Goal: Transaction & Acquisition: Purchase product/service

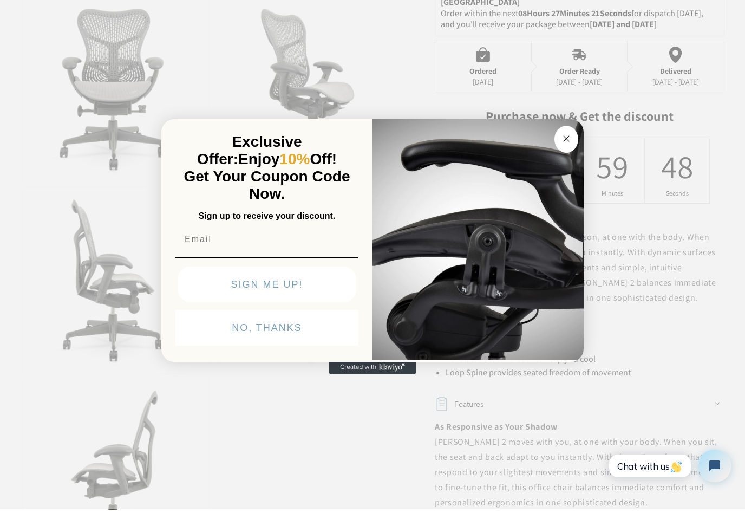
scroll to position [409, 0]
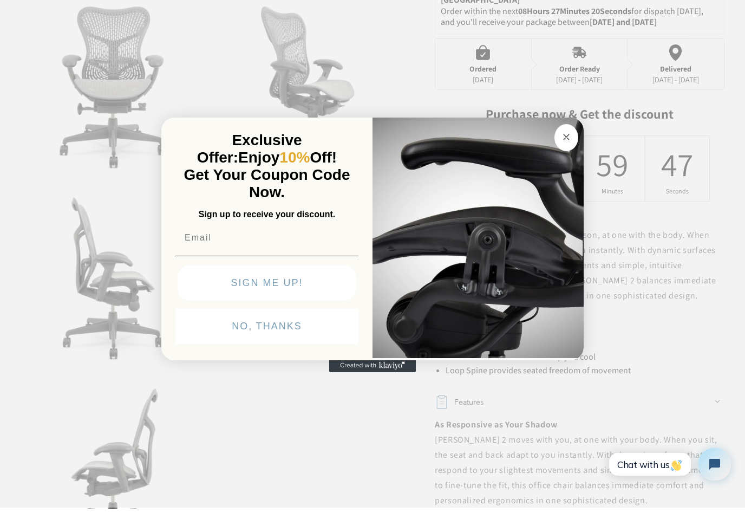
click at [563, 141] on circle "Close dialog" at bounding box center [567, 147] width 12 height 12
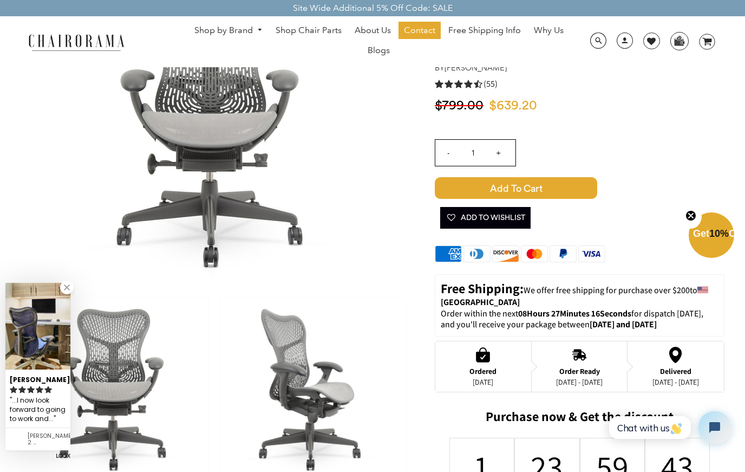
scroll to position [0, 0]
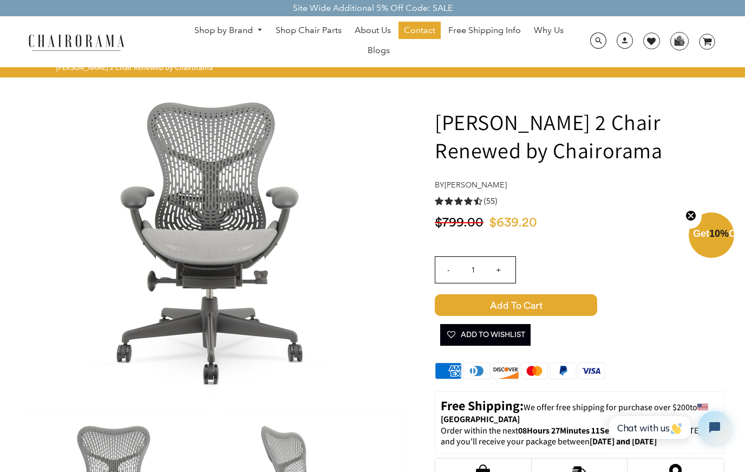
click at [236, 37] on link "Shop by Brand" at bounding box center [228, 30] width 79 height 17
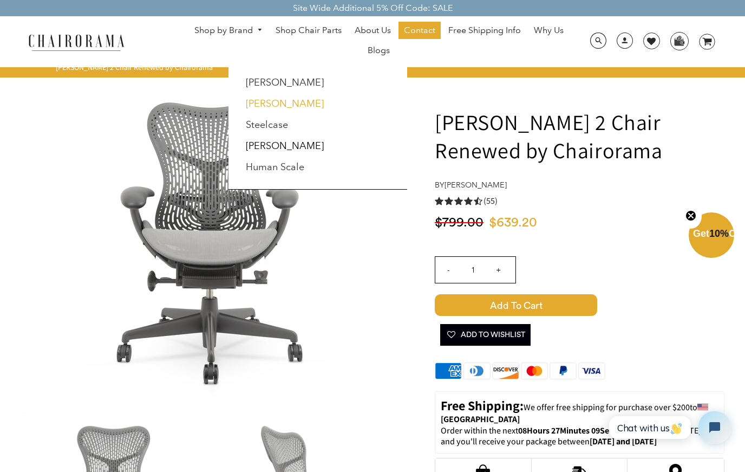
click at [280, 100] on link "[PERSON_NAME]" at bounding box center [285, 103] width 78 height 12
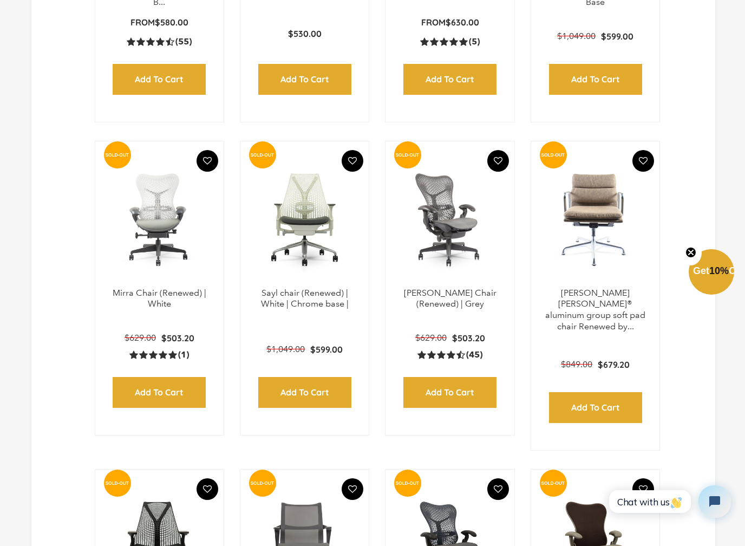
scroll to position [862, 0]
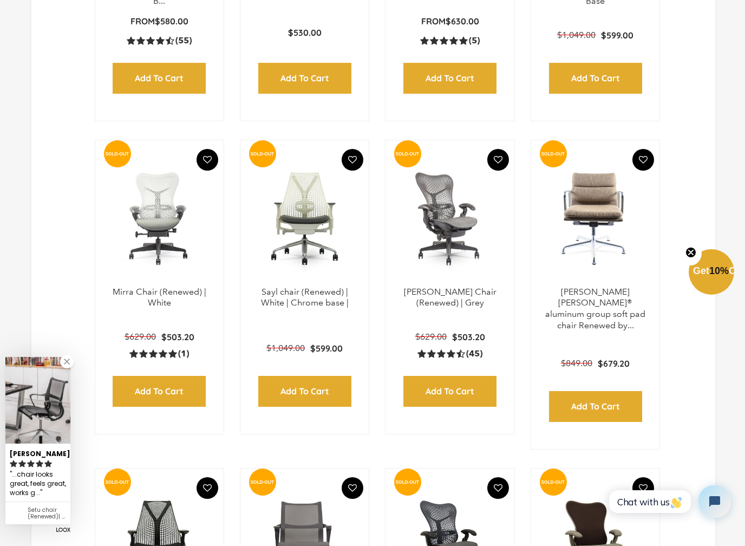
click at [67, 364] on link at bounding box center [67, 362] width 14 height 14
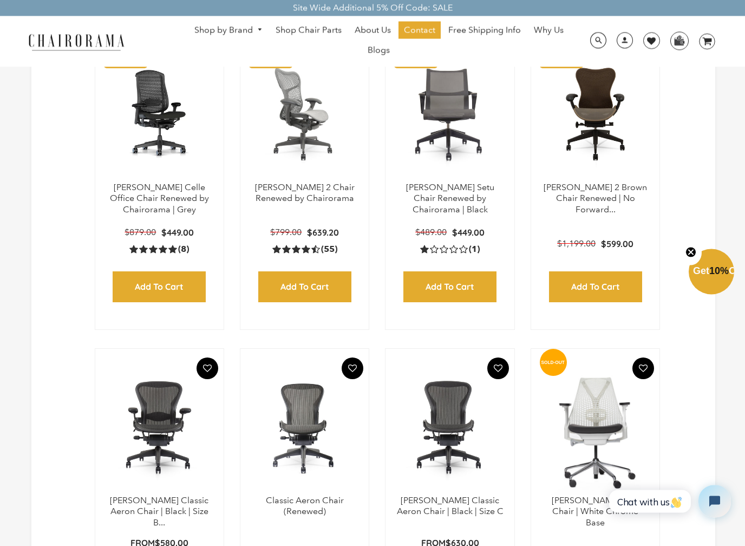
scroll to position [341, 0]
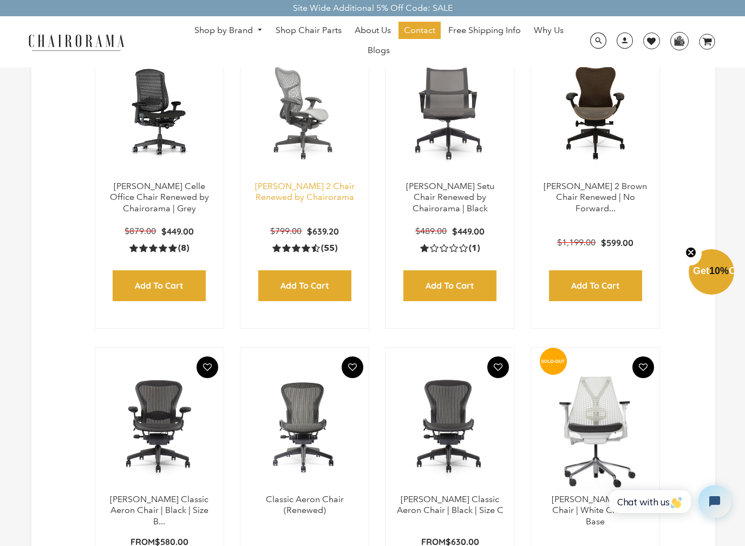
click at [307, 197] on link "[PERSON_NAME] 2 Chair Renewed by Chairorama" at bounding box center [305, 192] width 100 height 22
